Goal: Navigation & Orientation: Find specific page/section

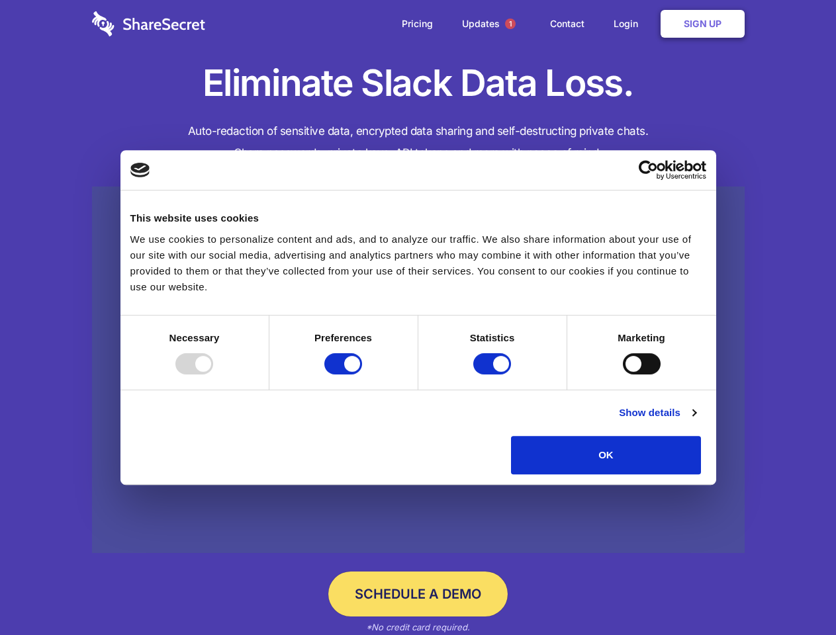
click at [213, 374] on div at bounding box center [194, 363] width 38 height 21
click at [362, 374] on input "Preferences" at bounding box center [343, 363] width 38 height 21
checkbox input "false"
click at [494, 374] on input "Statistics" at bounding box center [492, 363] width 38 height 21
checkbox input "false"
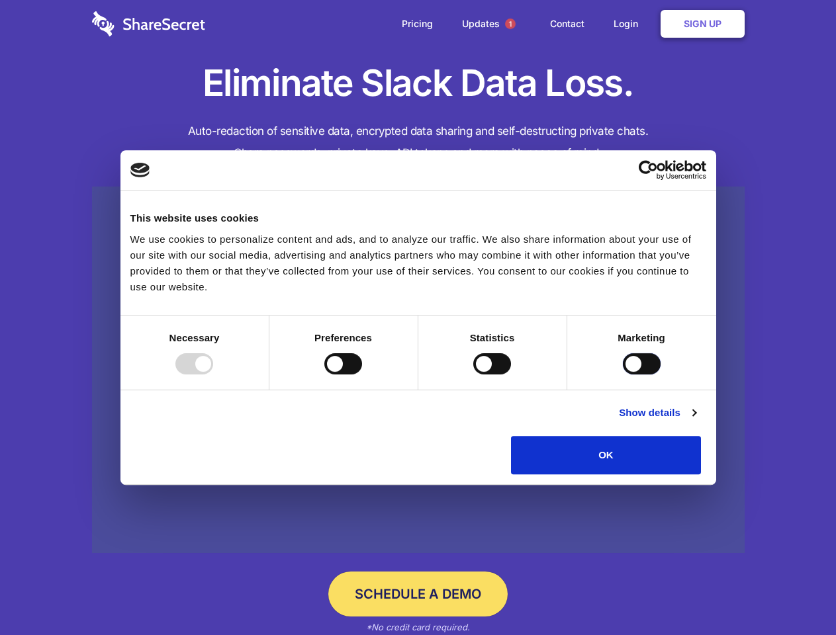
click at [623, 374] on input "Marketing" at bounding box center [642, 363] width 38 height 21
checkbox input "true"
click at [695, 421] on link "Show details" at bounding box center [657, 413] width 77 height 16
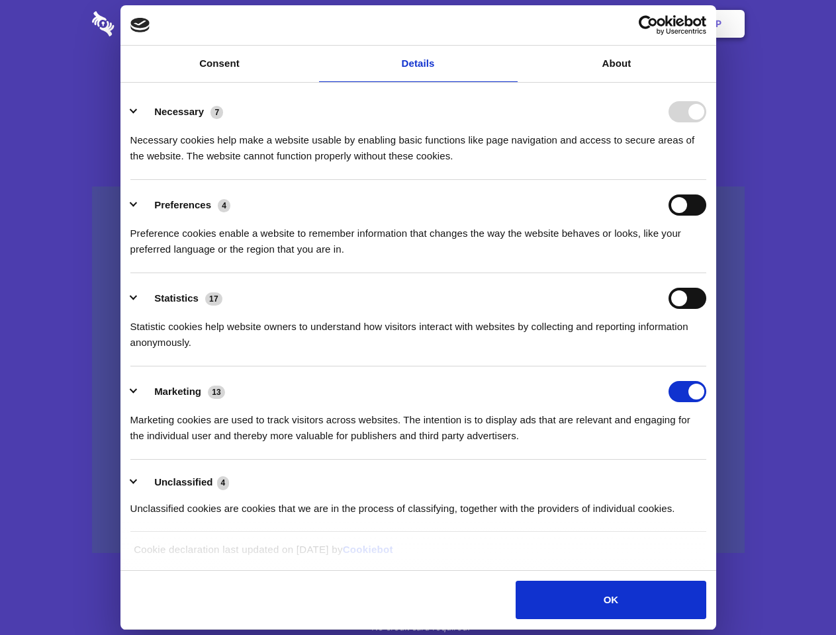
click at [706, 180] on li "Necessary 7 Necessary cookies help make a website usable by enabling basic func…" at bounding box center [418, 133] width 576 height 93
click at [509, 24] on span "1" at bounding box center [510, 24] width 11 height 11
